Goal: Check status

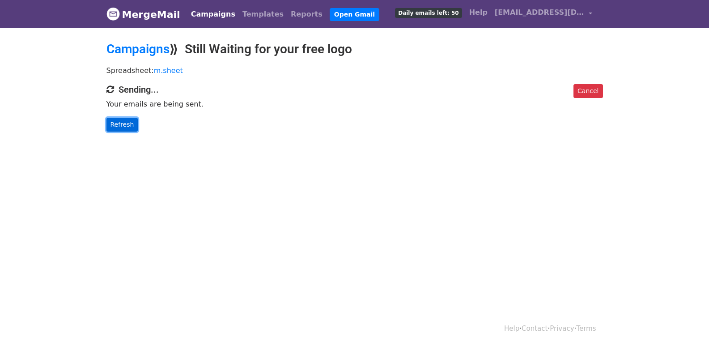
click at [132, 124] on link "Refresh" at bounding box center [122, 125] width 32 height 14
drag, startPoint x: 122, startPoint y: 132, endPoint x: 121, endPoint y: 128, distance: 4.7
click at [122, 130] on body "MergeMail Campaigns Templates Reports Open Gmail Daily emails left: 50 Help m.s…" at bounding box center [354, 83] width 709 height 167
click at [127, 123] on link "Refresh" at bounding box center [122, 125] width 32 height 14
